Goal: Task Accomplishment & Management: Manage account settings

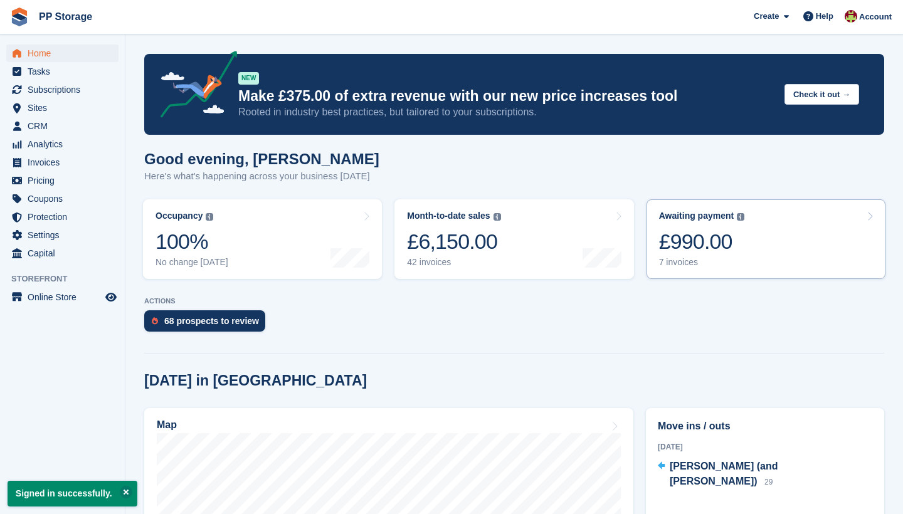
click at [759, 247] on link "Awaiting payment The total outstanding balance on all open invoices. £990.00 7 …" at bounding box center [765, 239] width 239 height 80
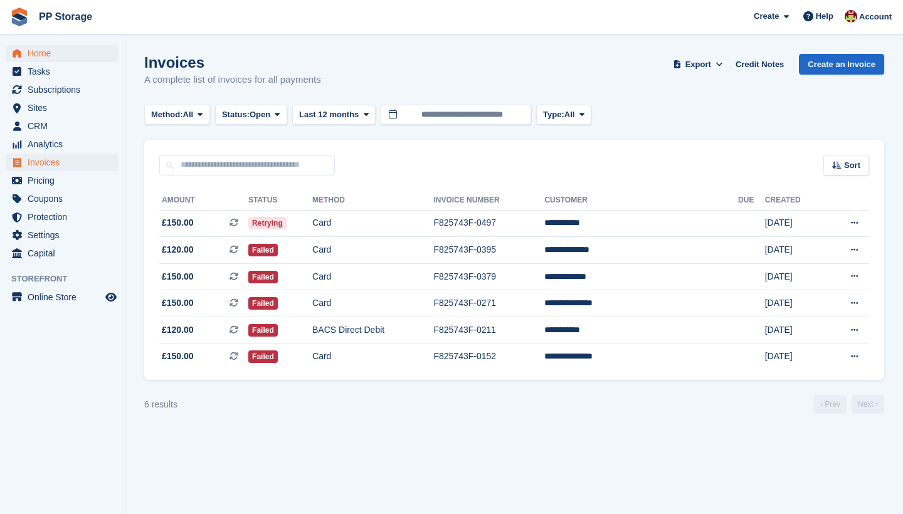
click at [43, 53] on span "Home" at bounding box center [65, 54] width 75 height 18
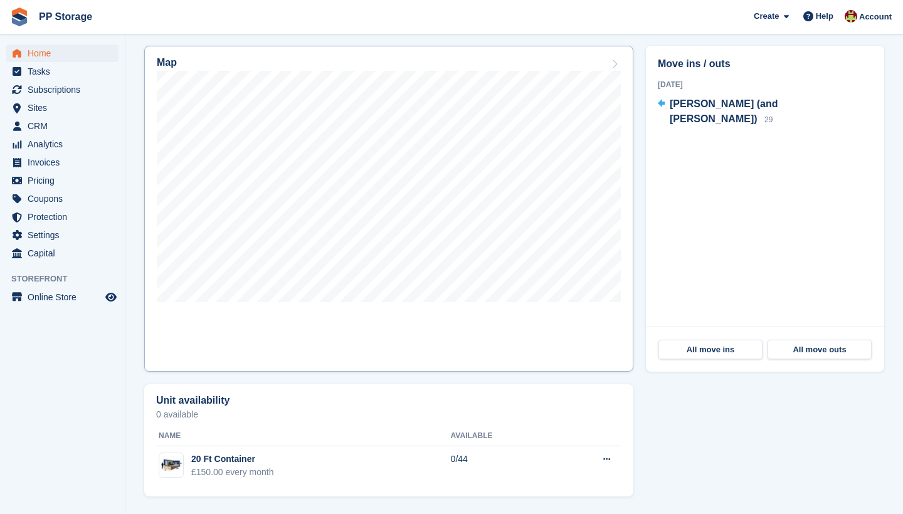
scroll to position [363, 0]
click at [768, 105] on span "[PERSON_NAME] (and [PERSON_NAME])" at bounding box center [724, 111] width 108 height 26
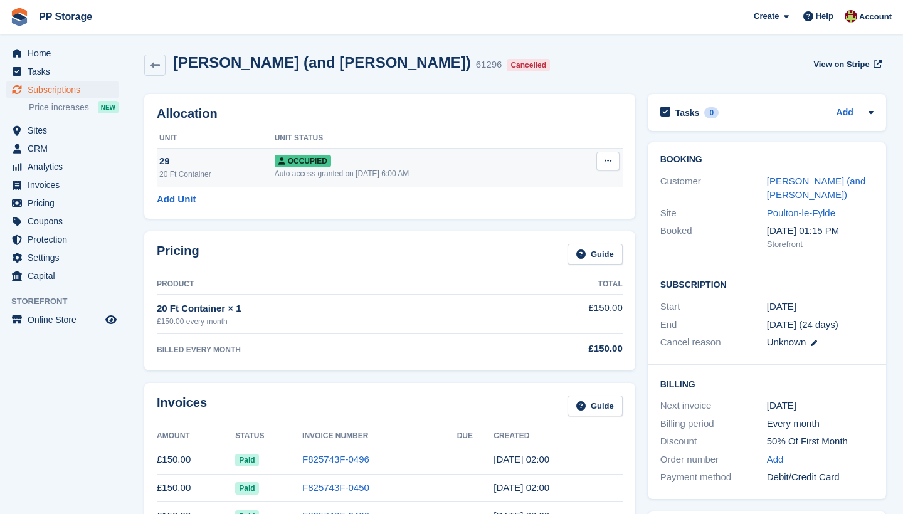
click at [614, 163] on button at bounding box center [607, 161] width 23 height 19
click at [545, 228] on p "Deallocate" at bounding box center [559, 229] width 109 height 16
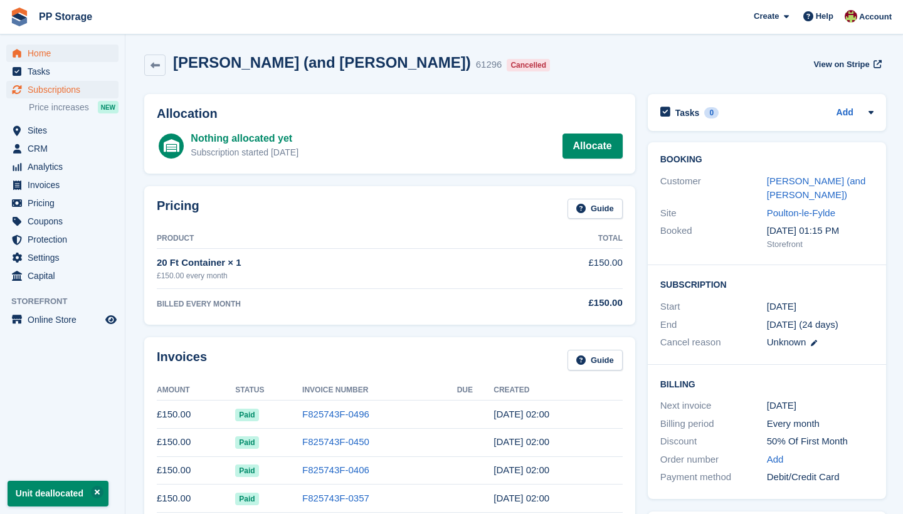
click at [49, 54] on span "Home" at bounding box center [65, 54] width 75 height 18
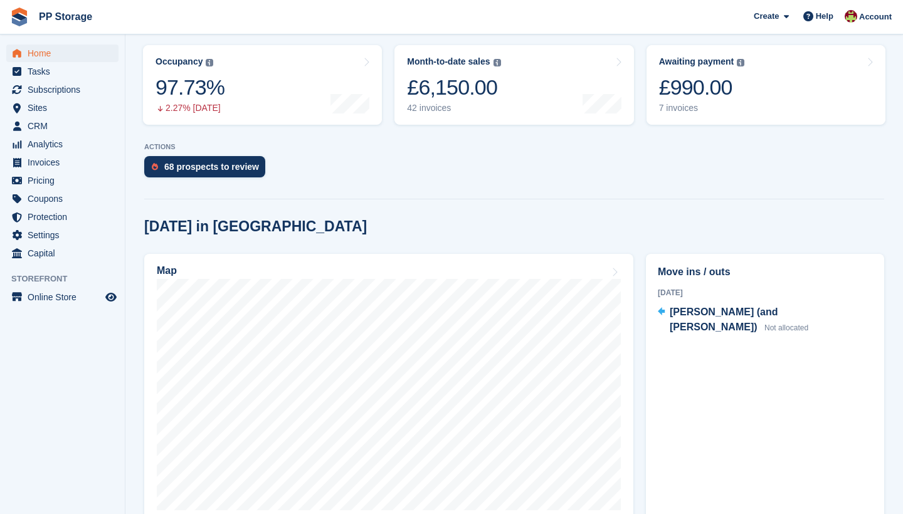
scroll to position [194, 0]
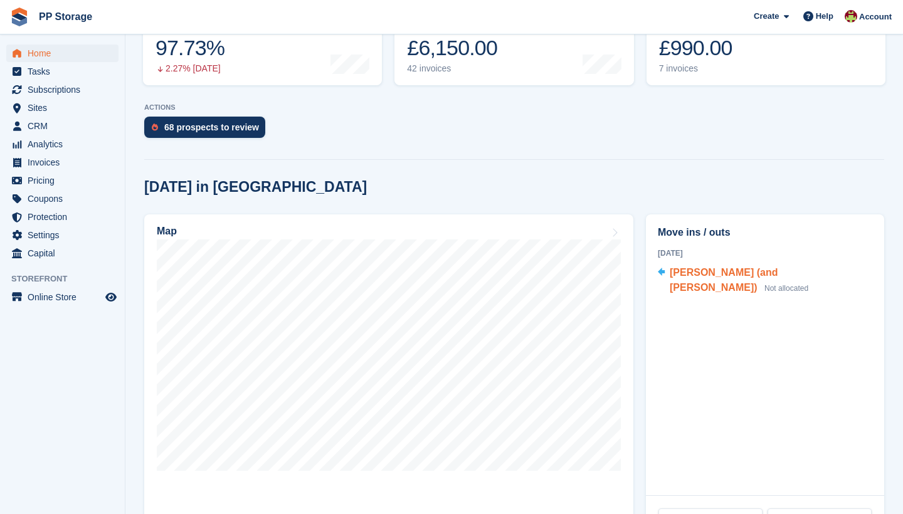
click at [693, 274] on span "[PERSON_NAME] (and [PERSON_NAME])" at bounding box center [724, 280] width 108 height 26
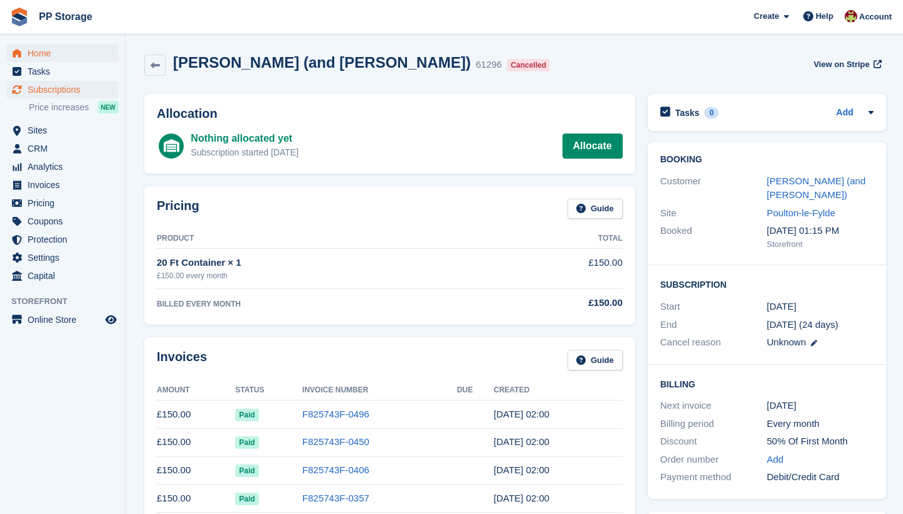
click at [45, 49] on span "Home" at bounding box center [65, 54] width 75 height 18
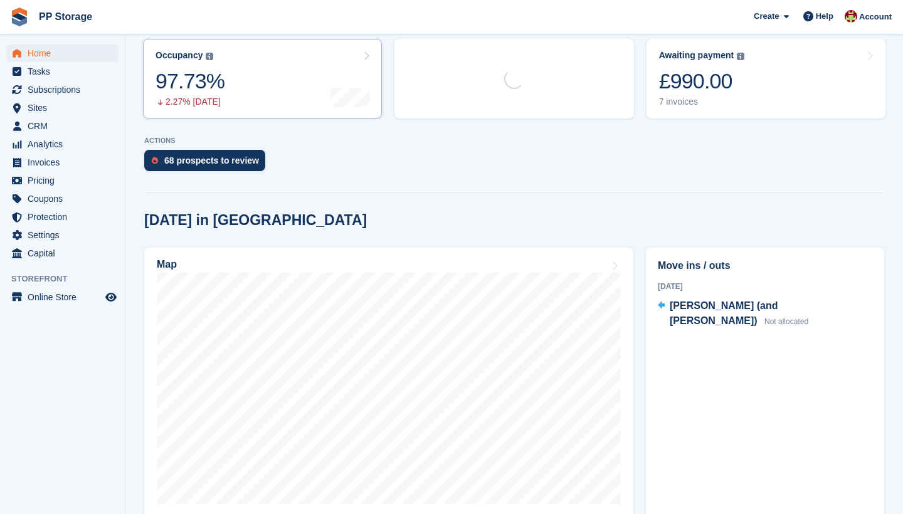
scroll to position [164, 0]
